Goal: Transaction & Acquisition: Purchase product/service

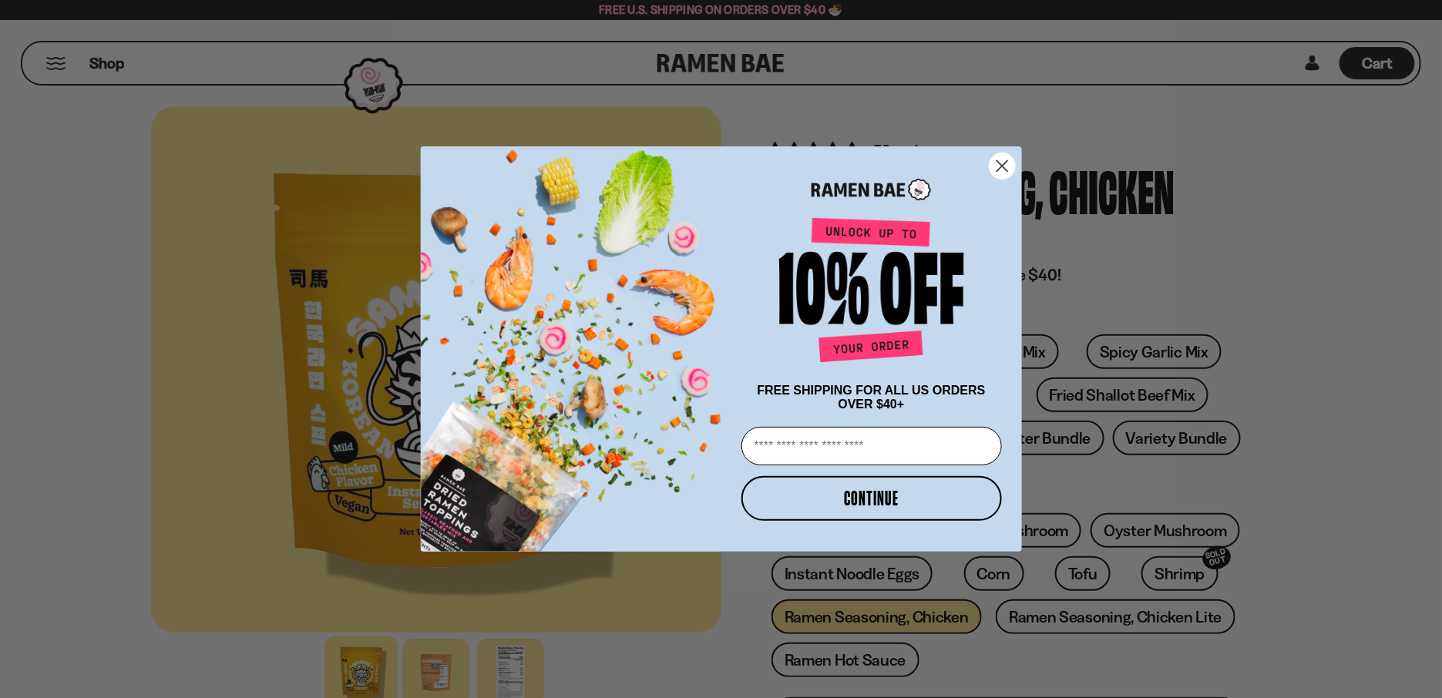
click at [1004, 161] on circle "Close dialog" at bounding box center [1001, 165] width 25 height 25
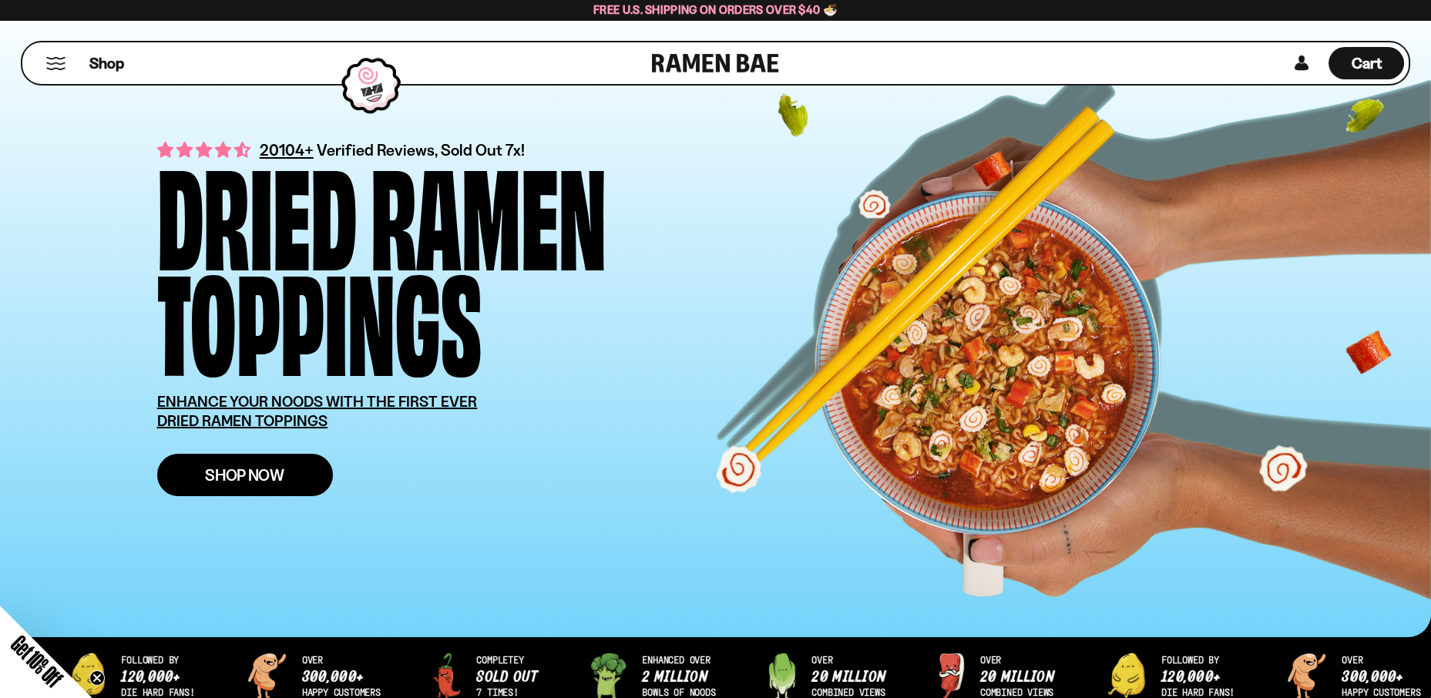
click at [273, 473] on span "Shop Now" at bounding box center [244, 475] width 79 height 16
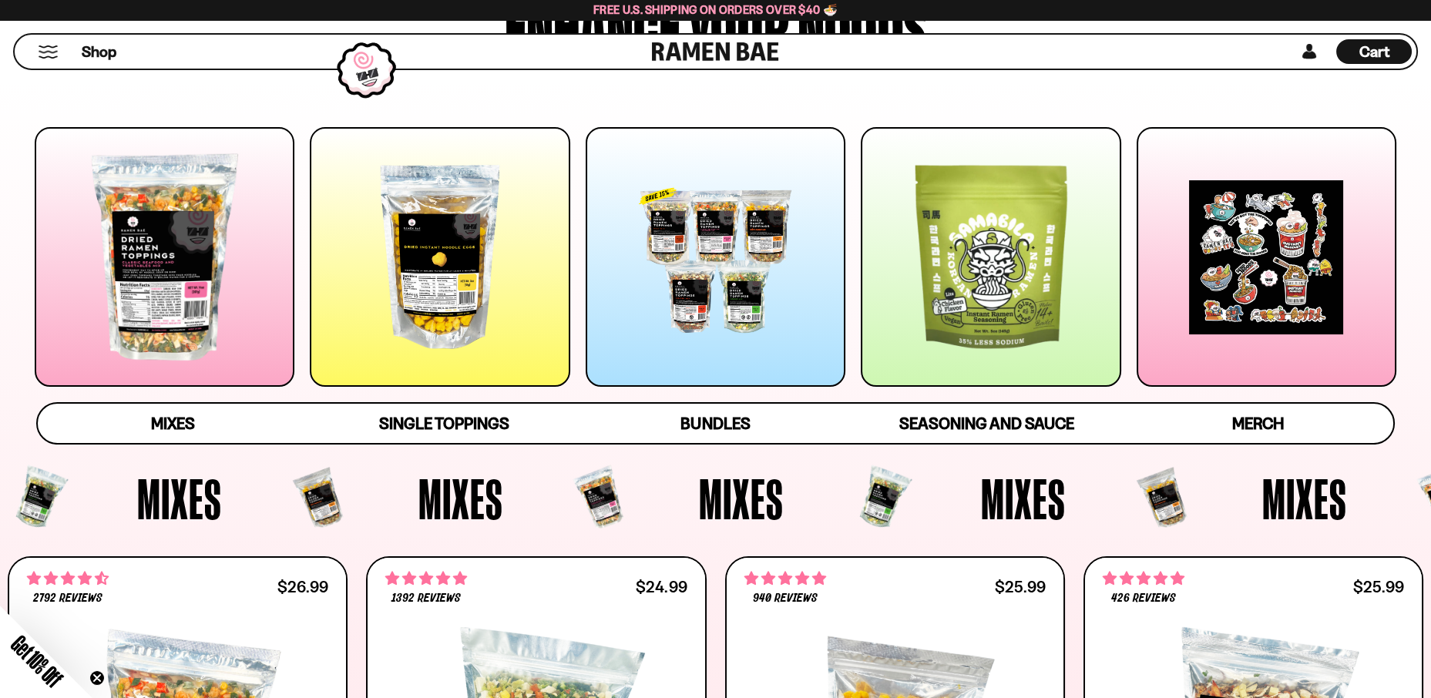
scroll to position [154, 0]
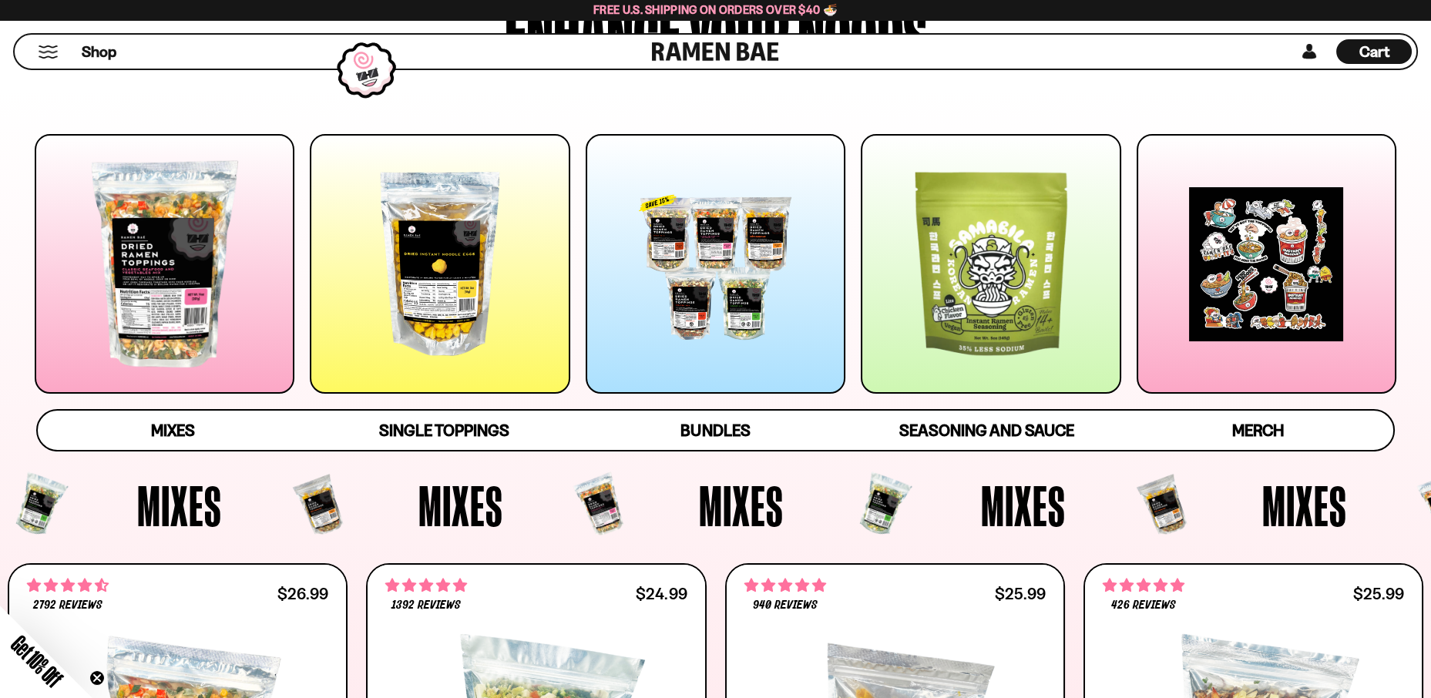
click at [738, 313] on div at bounding box center [716, 264] width 260 height 260
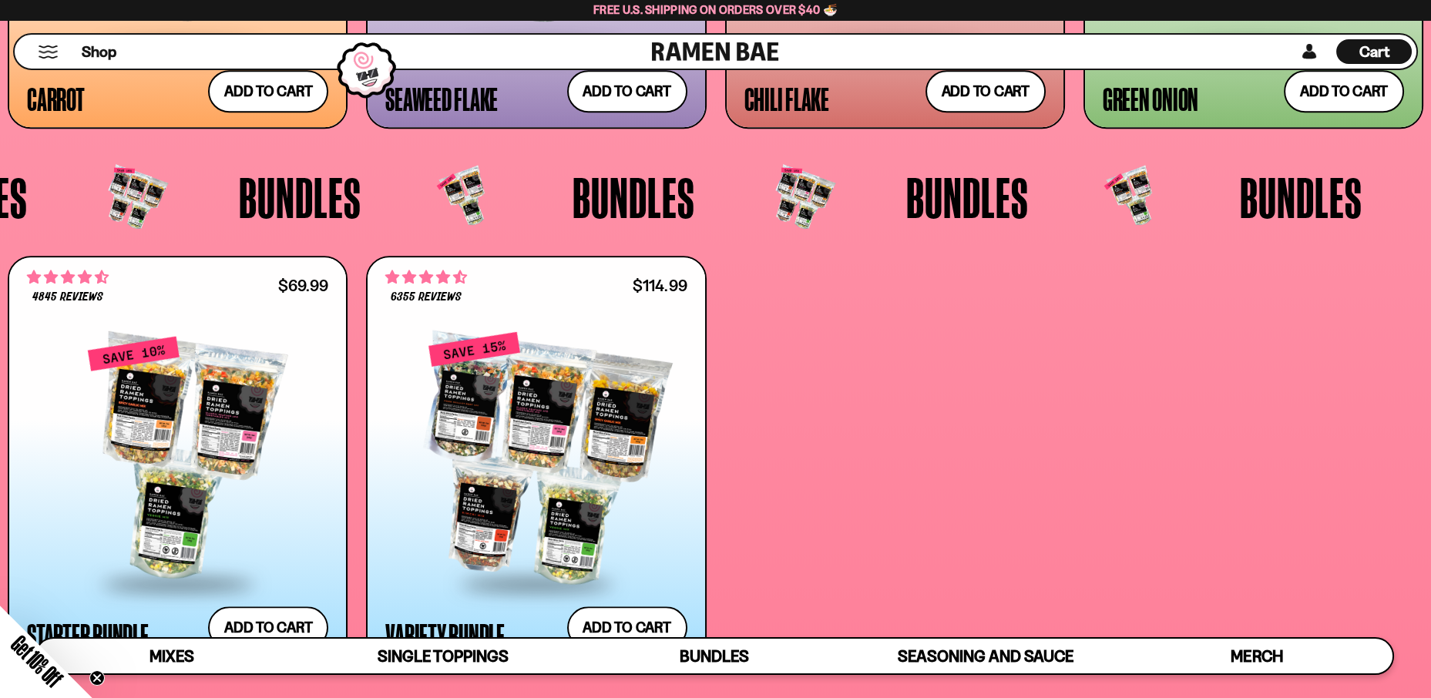
scroll to position [3912, 0]
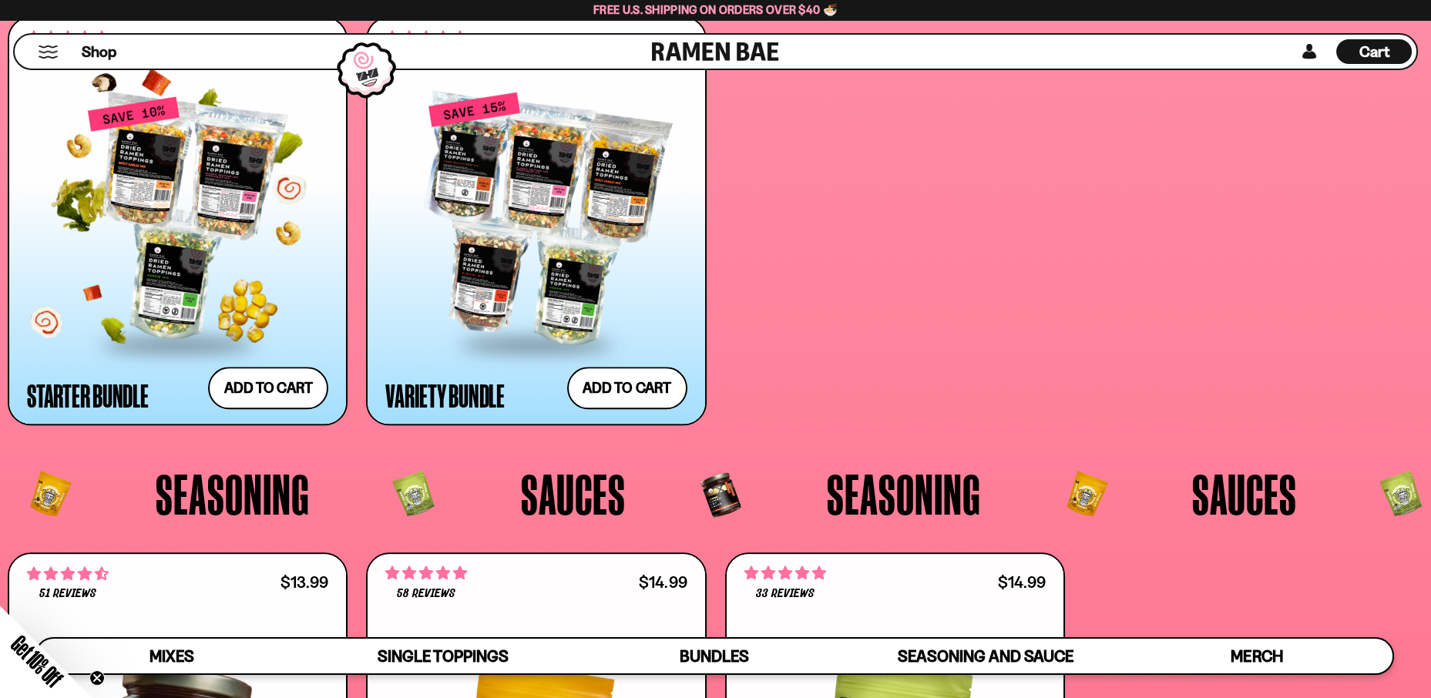
click at [166, 278] on div at bounding box center [177, 219] width 301 height 247
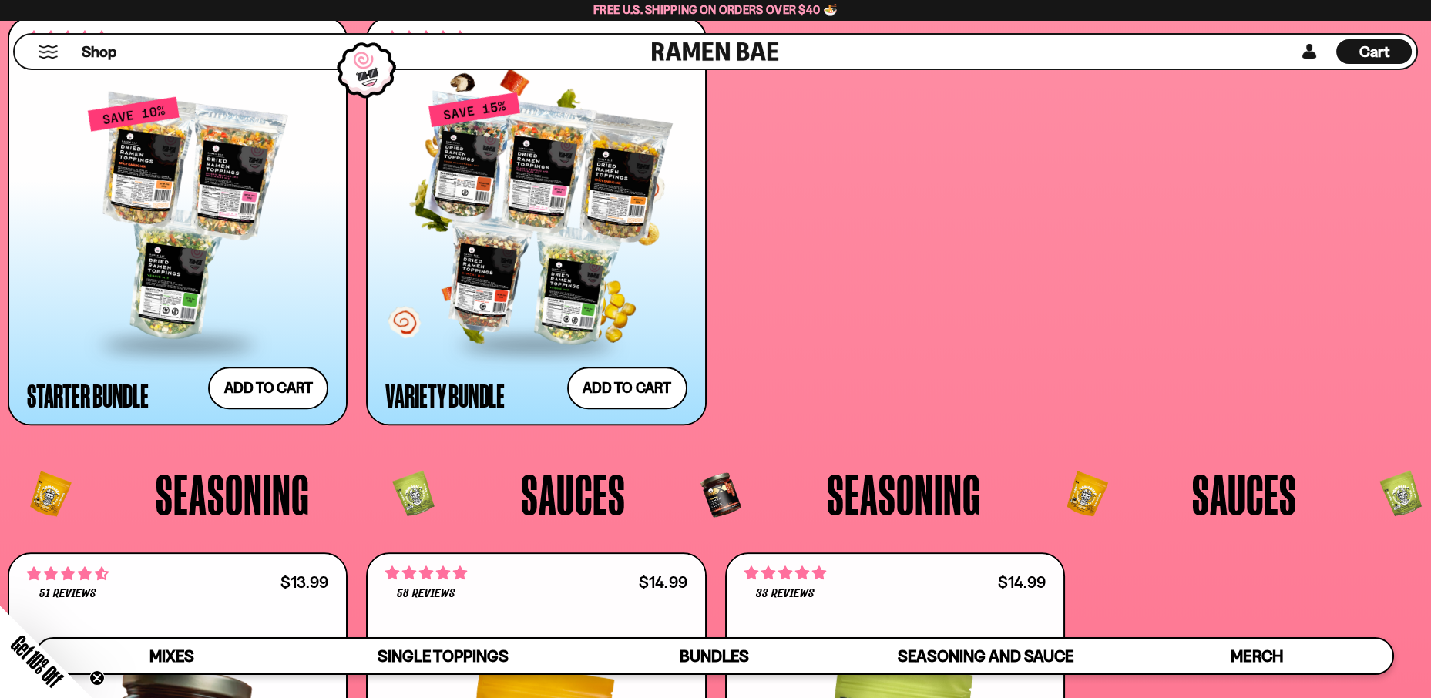
click at [536, 236] on div at bounding box center [535, 219] width 301 height 247
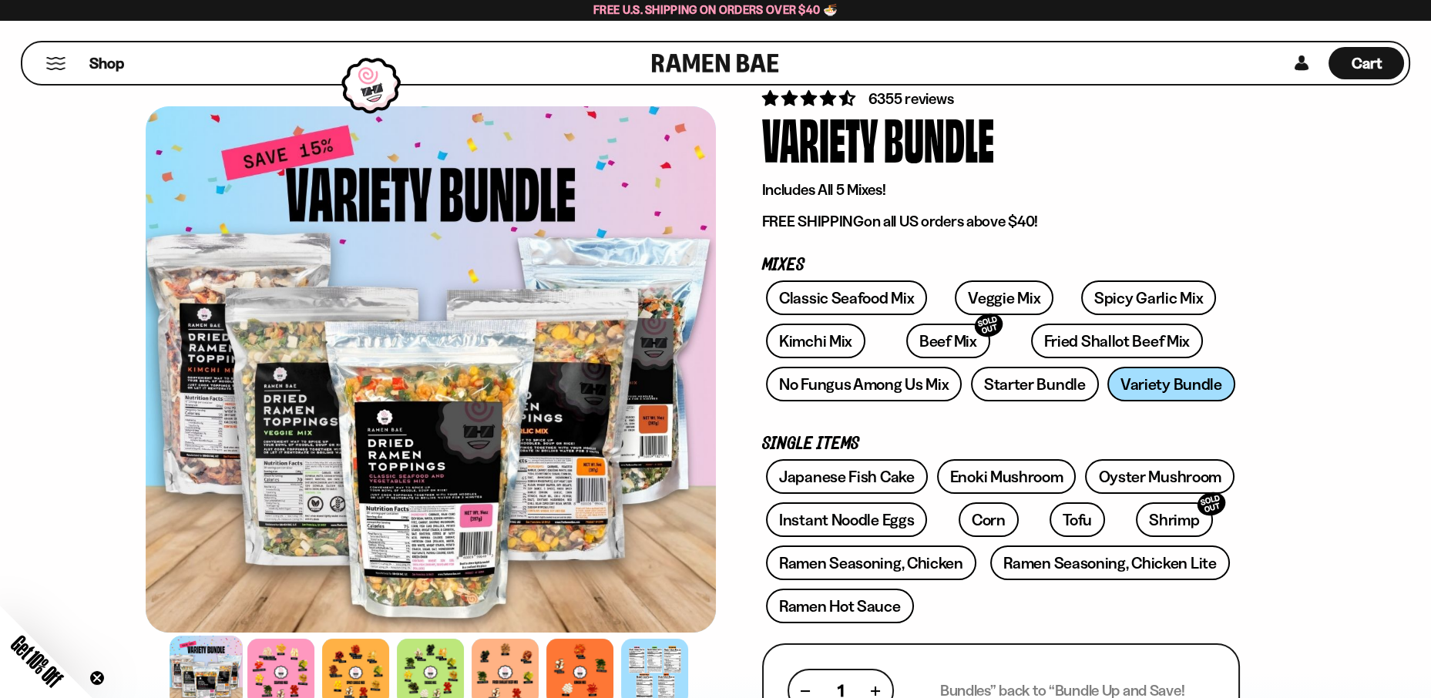
scroll to position [154, 0]
